Goal: Task Accomplishment & Management: Complete application form

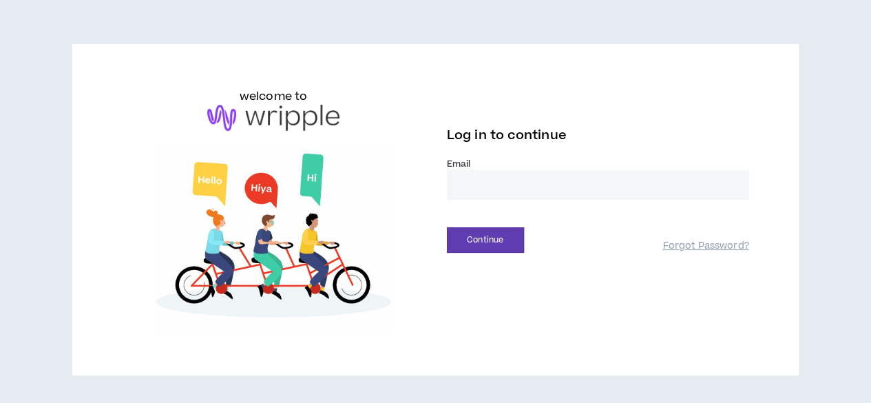
click at [490, 189] on input "email" at bounding box center [598, 185] width 302 height 30
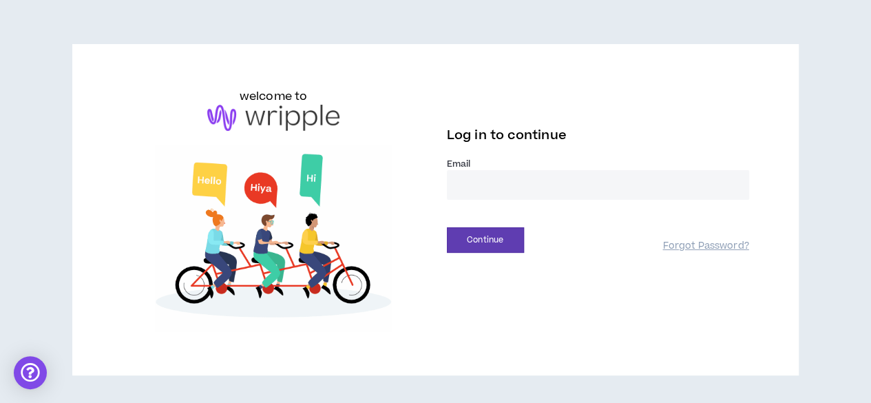
type input "**********"
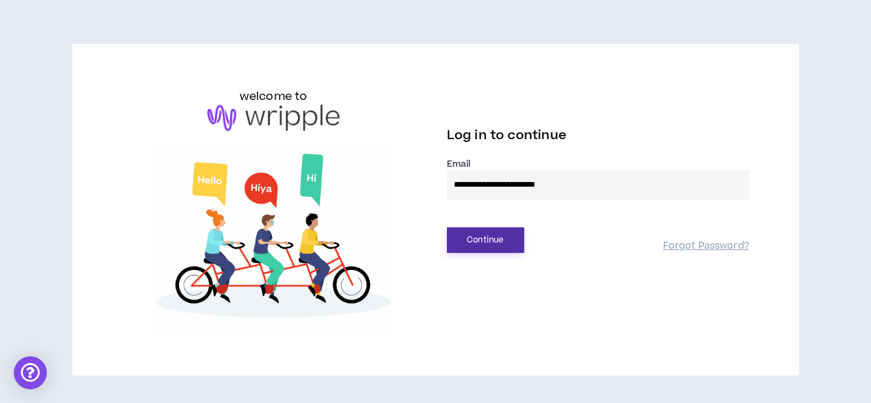
click at [507, 243] on button "Continue" at bounding box center [485, 239] width 77 height 25
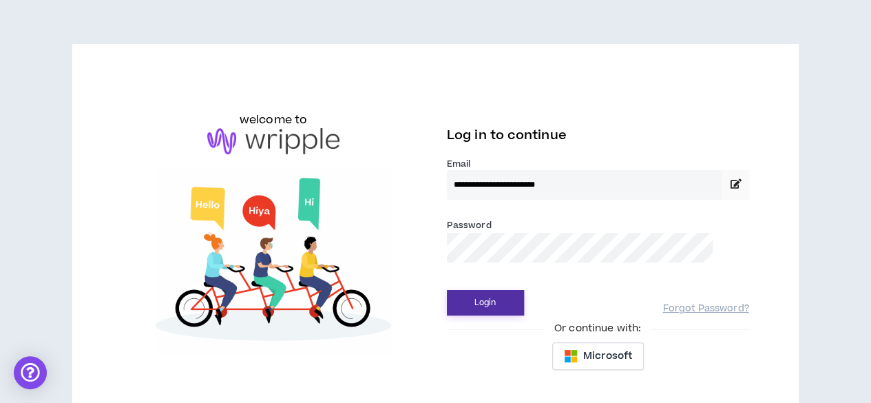
click at [507, 309] on button "Login" at bounding box center [485, 302] width 77 height 25
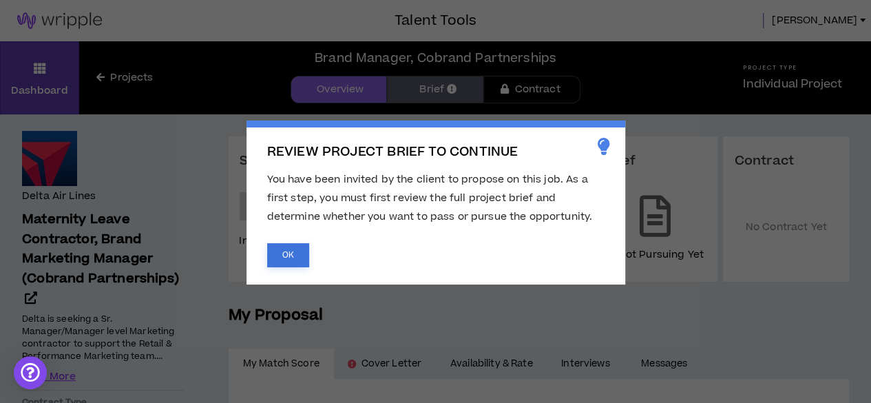
click at [286, 252] on button "OK" at bounding box center [288, 255] width 42 height 24
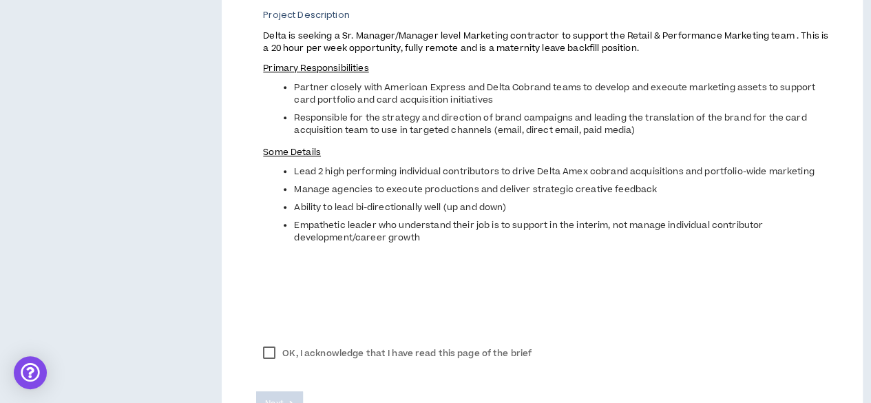
scroll to position [620, 0]
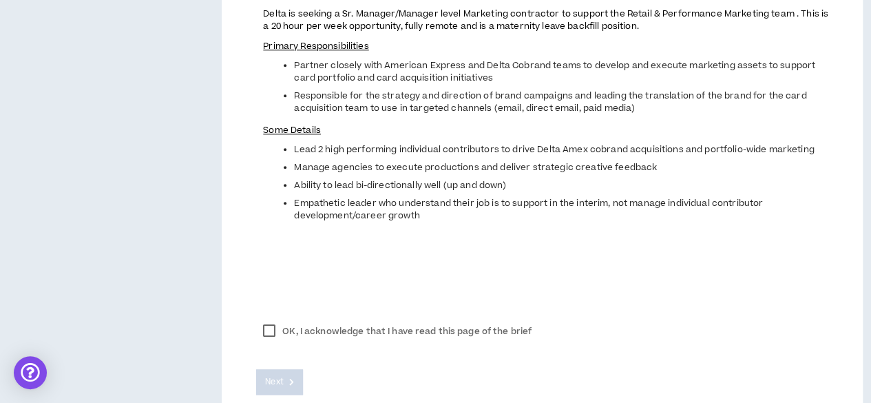
click at [271, 334] on label "OK, I acknowledge that I have read this page of the brief" at bounding box center [397, 331] width 282 height 21
click at [290, 381] on icon at bounding box center [291, 382] width 5 height 8
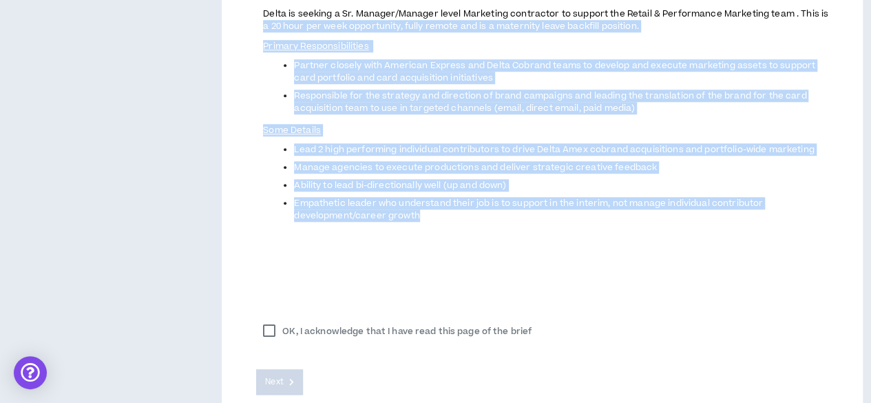
drag, startPoint x: 446, startPoint y: 223, endPoint x: 249, endPoint y: 26, distance: 278.5
click at [249, 26] on div "Brand Manager, Cobrand Partnerships Client and Project Overview Client Name and…" at bounding box center [542, 7] width 641 height 911
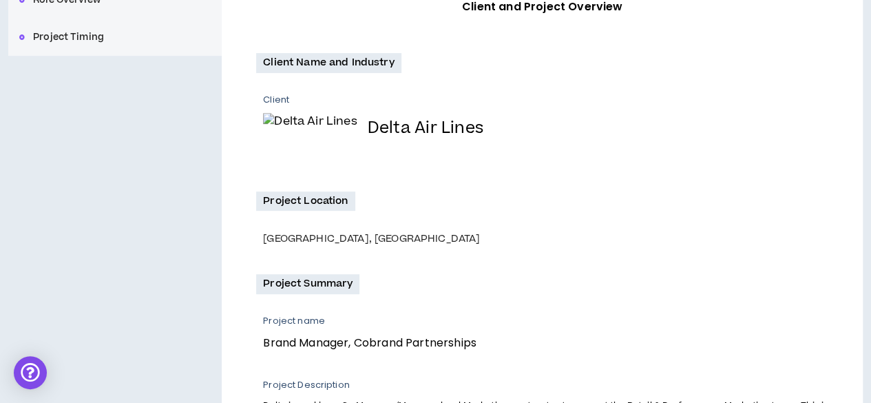
scroll to position [207, 0]
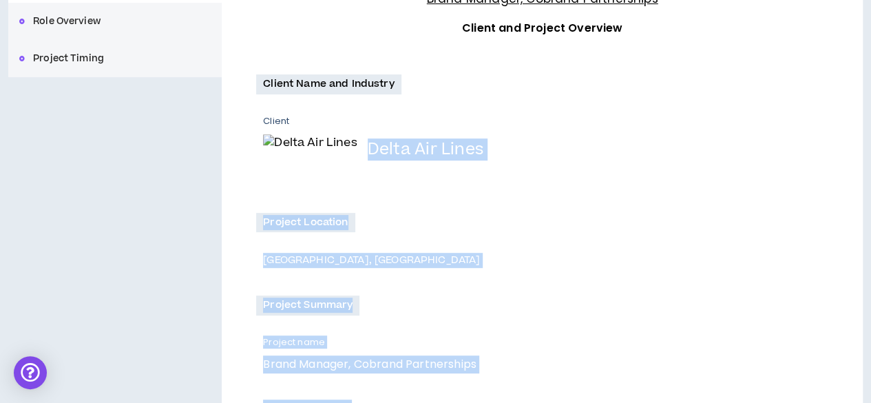
click at [368, 140] on h4 "Delta Air Lines" at bounding box center [426, 149] width 116 height 18
copy div "Lorem Ips Dolor Sitamet Consecte Adipisc, EL Seddoei Tempori Utlabor etdo Magna…"
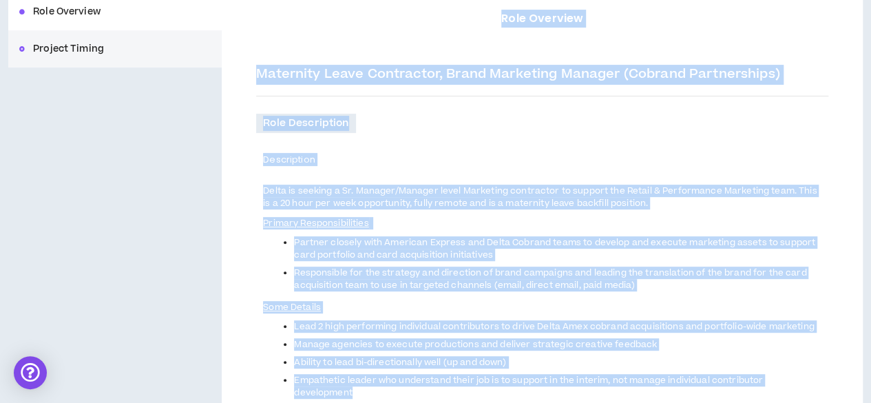
scroll to position [204, 0]
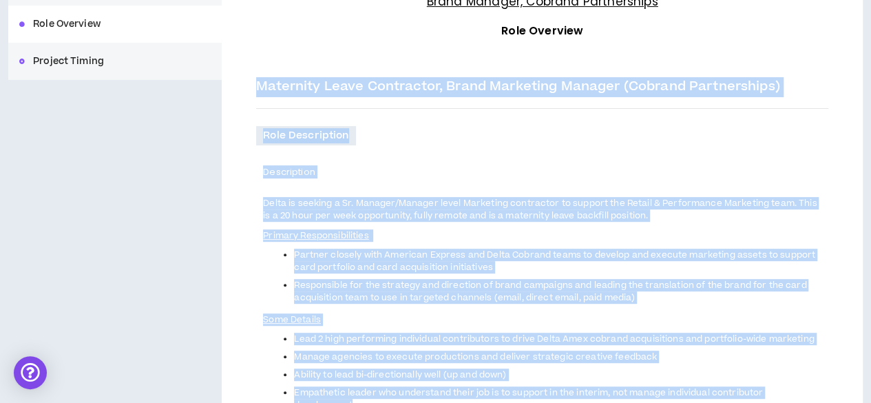
drag, startPoint x: 414, startPoint y: 339, endPoint x: 250, endPoint y: 76, distance: 310.3
copy div "Loremipsu Dolor Sitametcon, Adipi Elitseddo Eiusmod (Tempori Utlaboreetdo) Magn…"
click at [454, 317] on p "Some Details" at bounding box center [540, 320] width 555 height 14
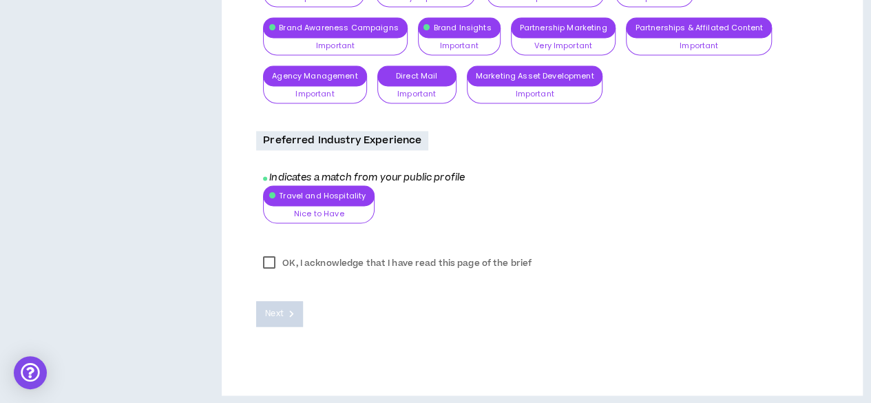
scroll to position [982, 0]
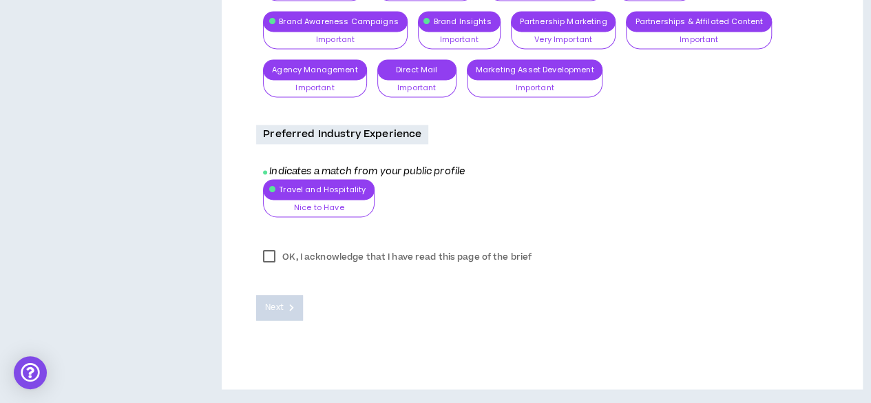
click at [271, 258] on label "OK, I acknowledge that I have read this page of the brief" at bounding box center [397, 256] width 282 height 21
click at [293, 316] on button "Next" at bounding box center [279, 307] width 47 height 25
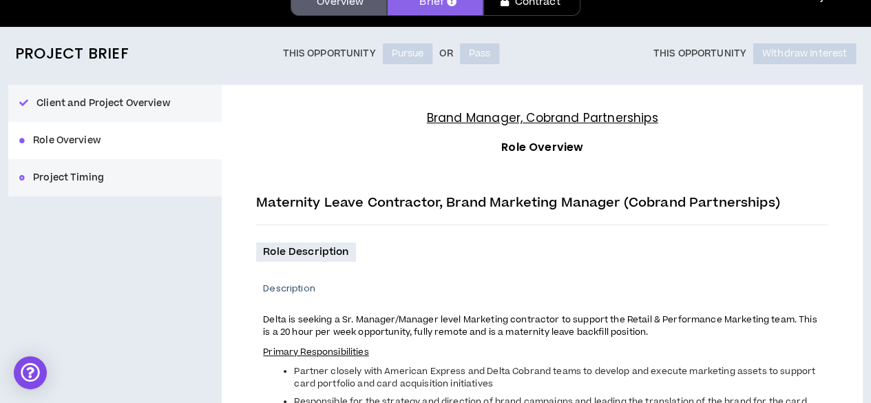
scroll to position [87, 0]
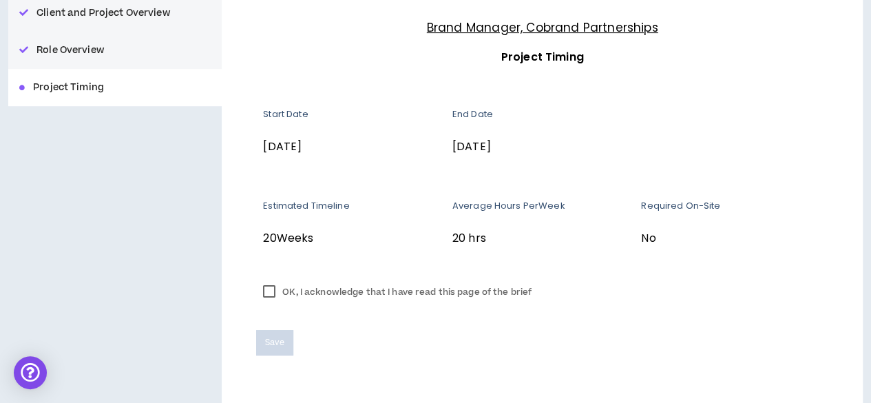
scroll to position [207, 0]
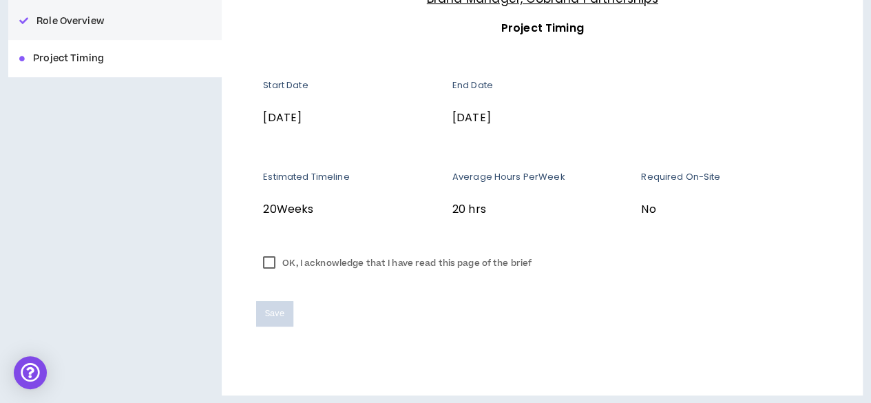
click at [270, 262] on label "OK, I acknowledge that I have read this page of the brief" at bounding box center [397, 263] width 282 height 21
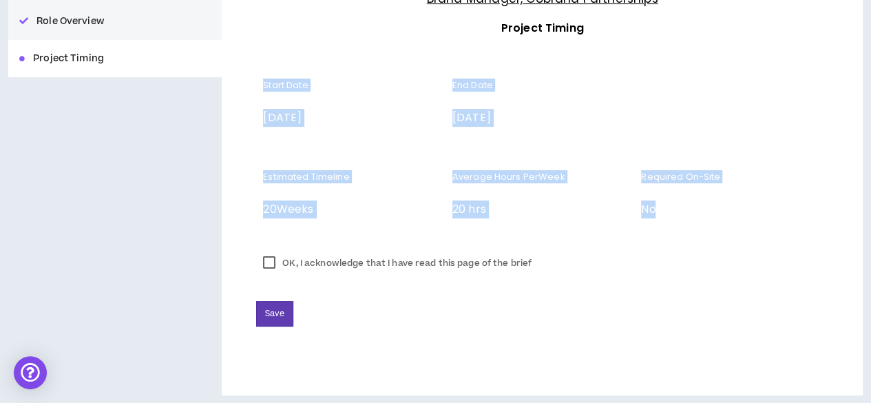
drag, startPoint x: 682, startPoint y: 202, endPoint x: 259, endPoint y: 76, distance: 441.1
click at [259, 76] on div "Start Date [DATE] End Date [DATE] Estimated Timeline 20 Weeks Average Hours Per…" at bounding box center [542, 158] width 572 height 174
copy div "Start Date [DATE] End Date [DATE] Estimated Timeline 20 Weeks Average Hours Per…"
click at [273, 313] on span "Save" at bounding box center [274, 313] width 19 height 13
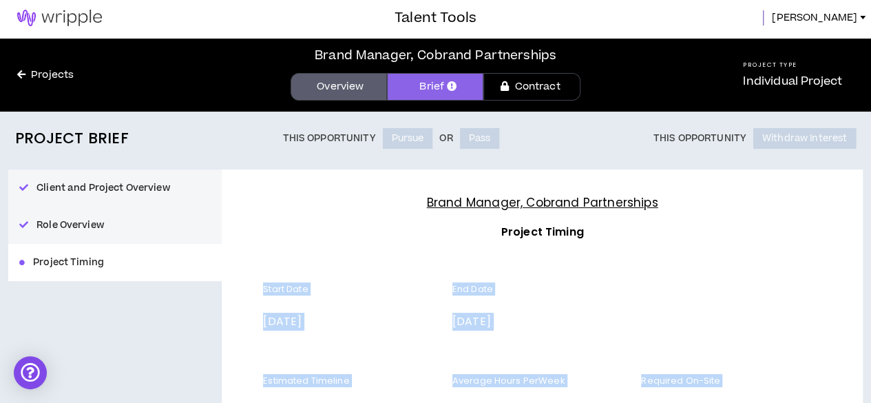
scroll to position [0, 0]
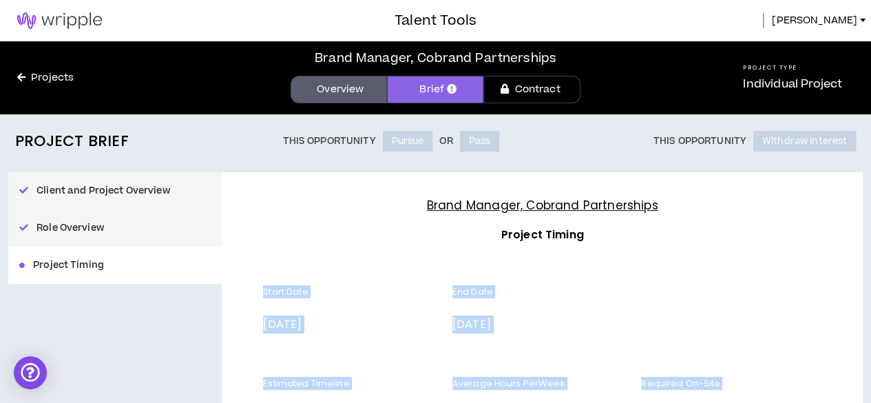
drag, startPoint x: 324, startPoint y: 91, endPoint x: 384, endPoint y: 108, distance: 63.0
click at [324, 91] on link "Overview" at bounding box center [339, 90] width 96 height 28
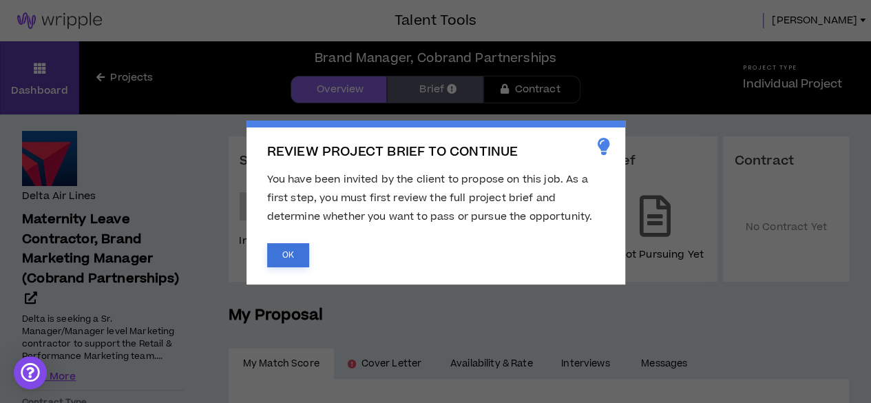
click at [296, 251] on button "OK" at bounding box center [288, 255] width 42 height 24
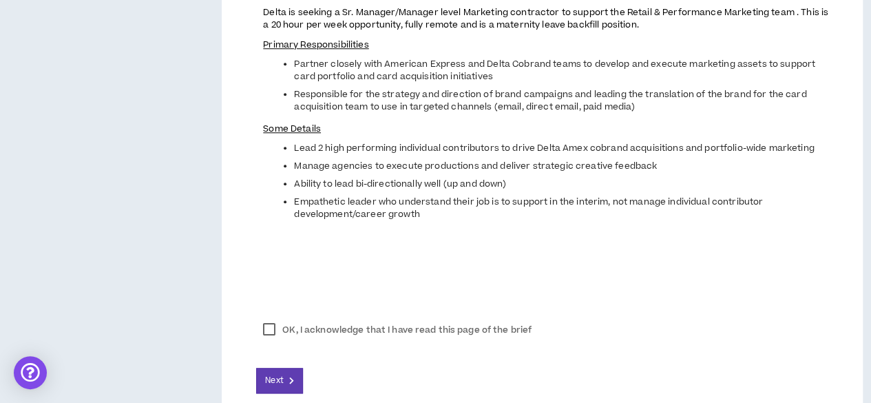
scroll to position [696, 0]
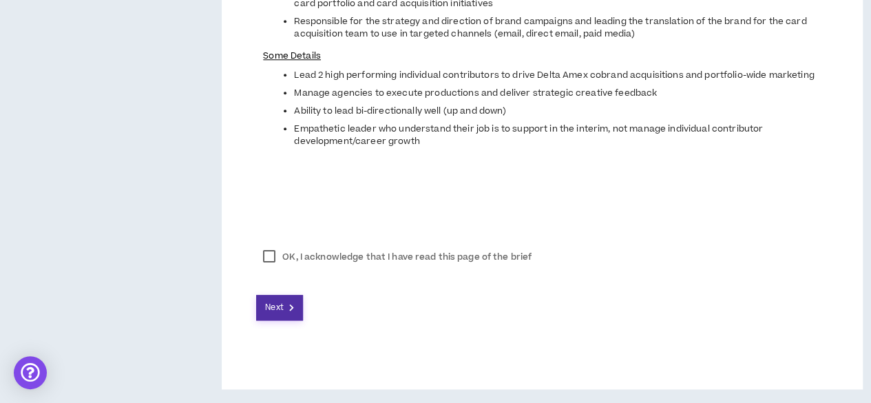
click at [293, 304] on icon at bounding box center [291, 308] width 5 height 8
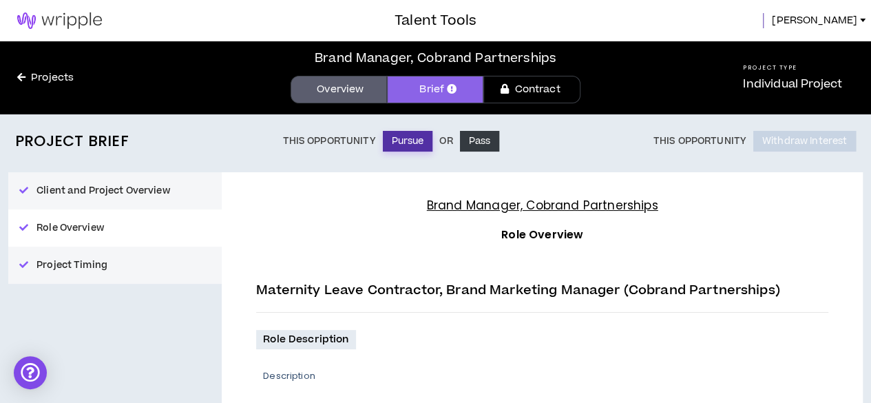
click at [402, 143] on button "Pursue" at bounding box center [408, 141] width 50 height 21
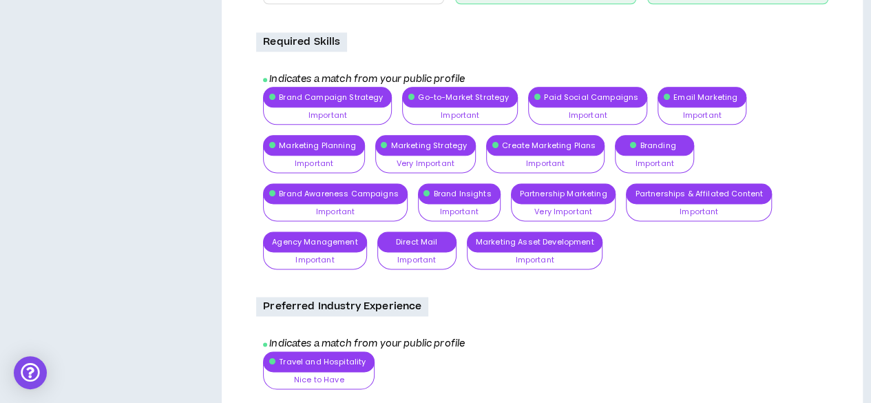
scroll to position [947, 0]
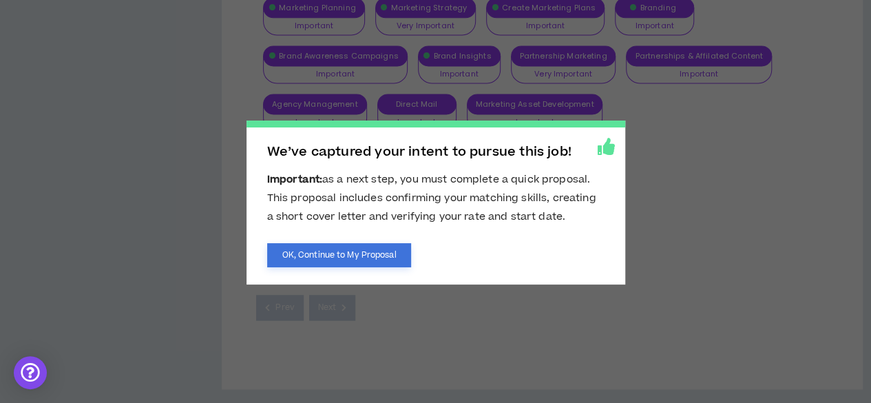
click at [381, 256] on button "OK, Continue to My Proposal" at bounding box center [339, 255] width 145 height 24
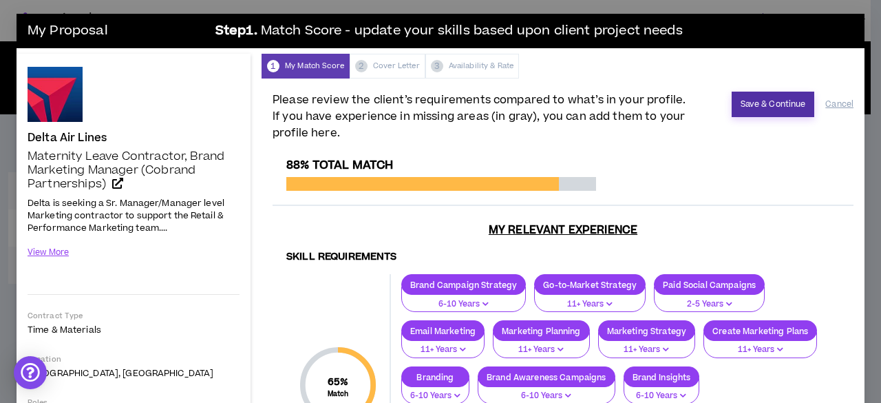
click at [761, 100] on button "Save & Continue" at bounding box center [773, 104] width 83 height 25
